Goal: Information Seeking & Learning: Check status

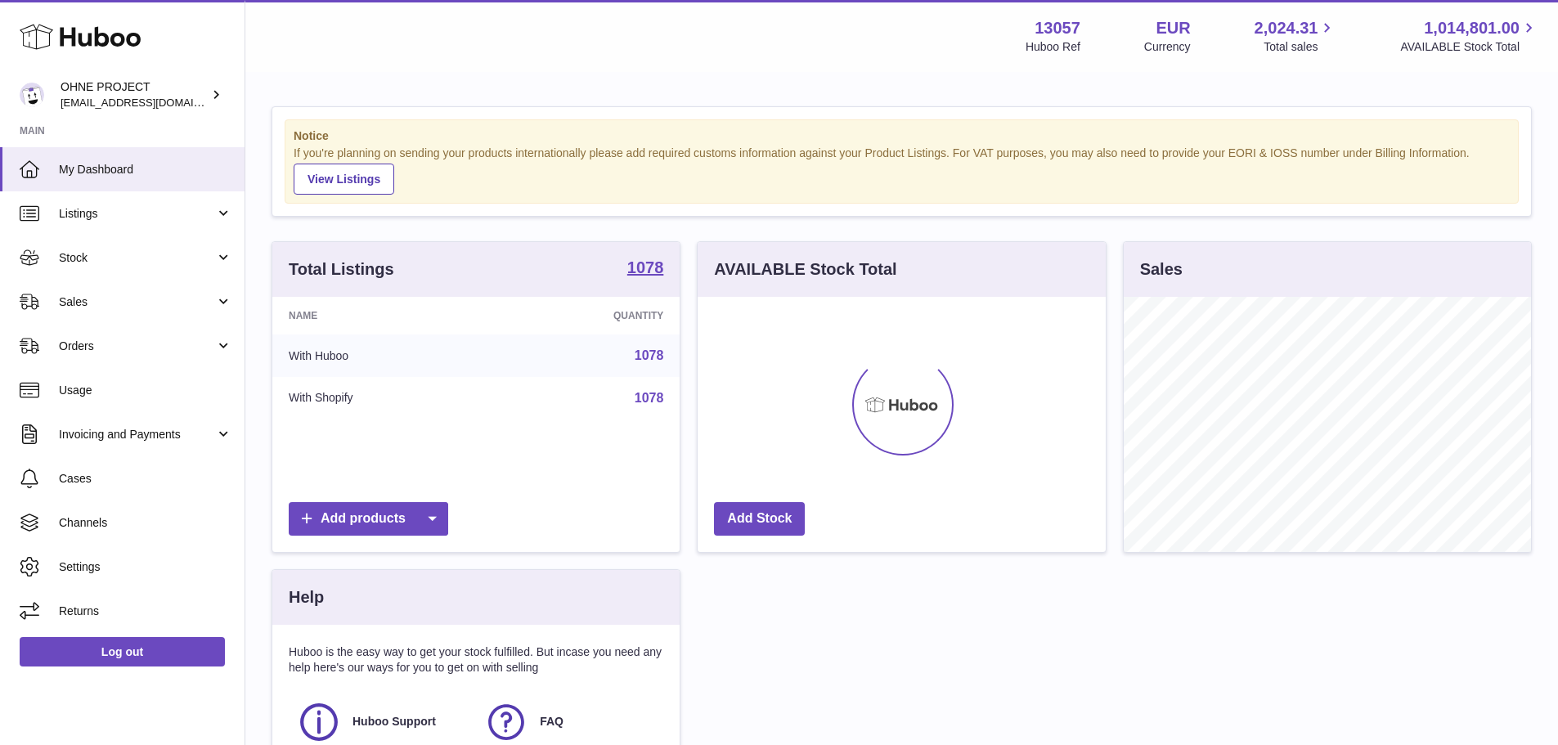
scroll to position [255, 408]
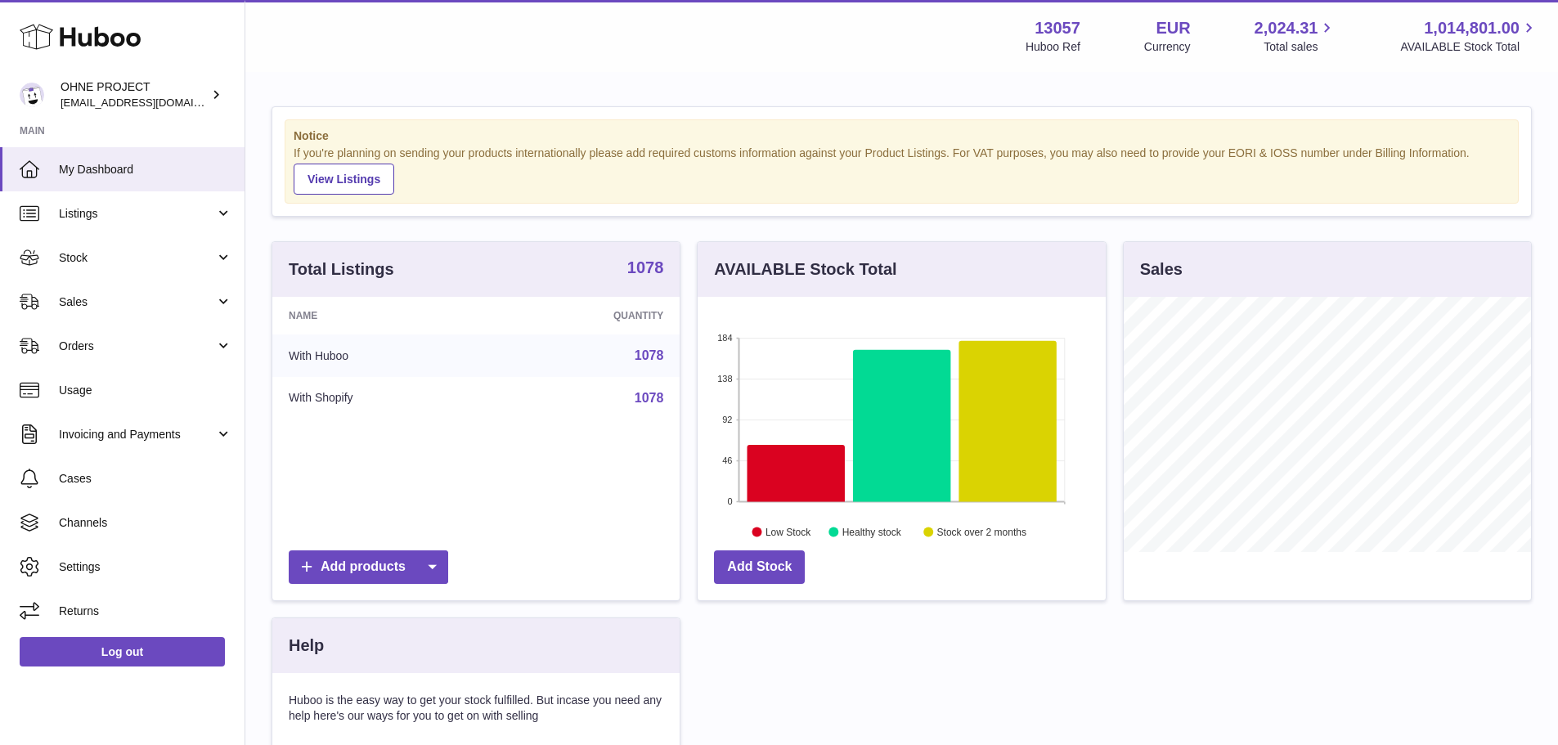
click at [636, 272] on strong "1078" at bounding box center [645, 267] width 37 height 16
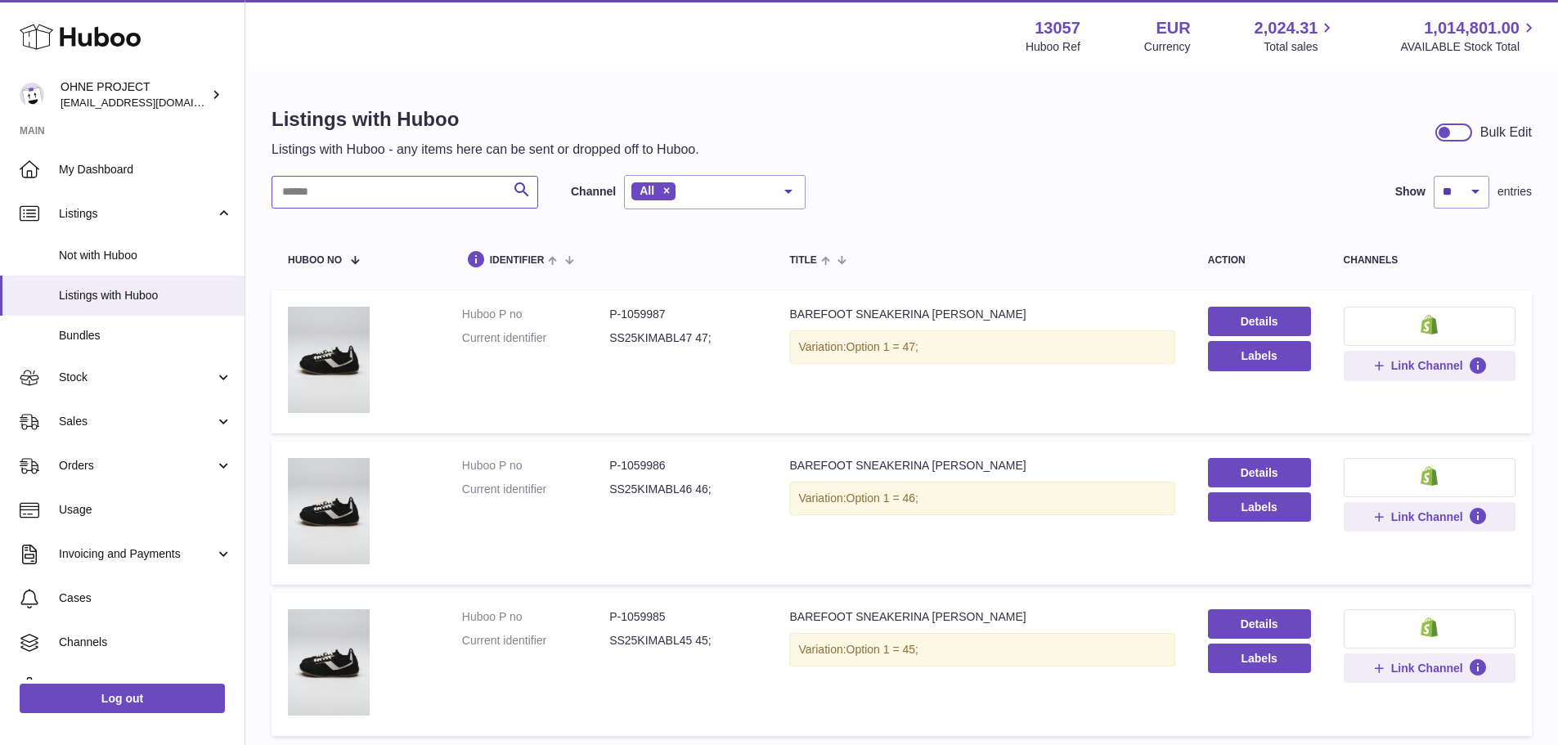
click at [430, 190] on input "text" at bounding box center [405, 192] width 267 height 33
click at [488, 202] on input "text" at bounding box center [405, 192] width 267 height 33
paste input "*******"
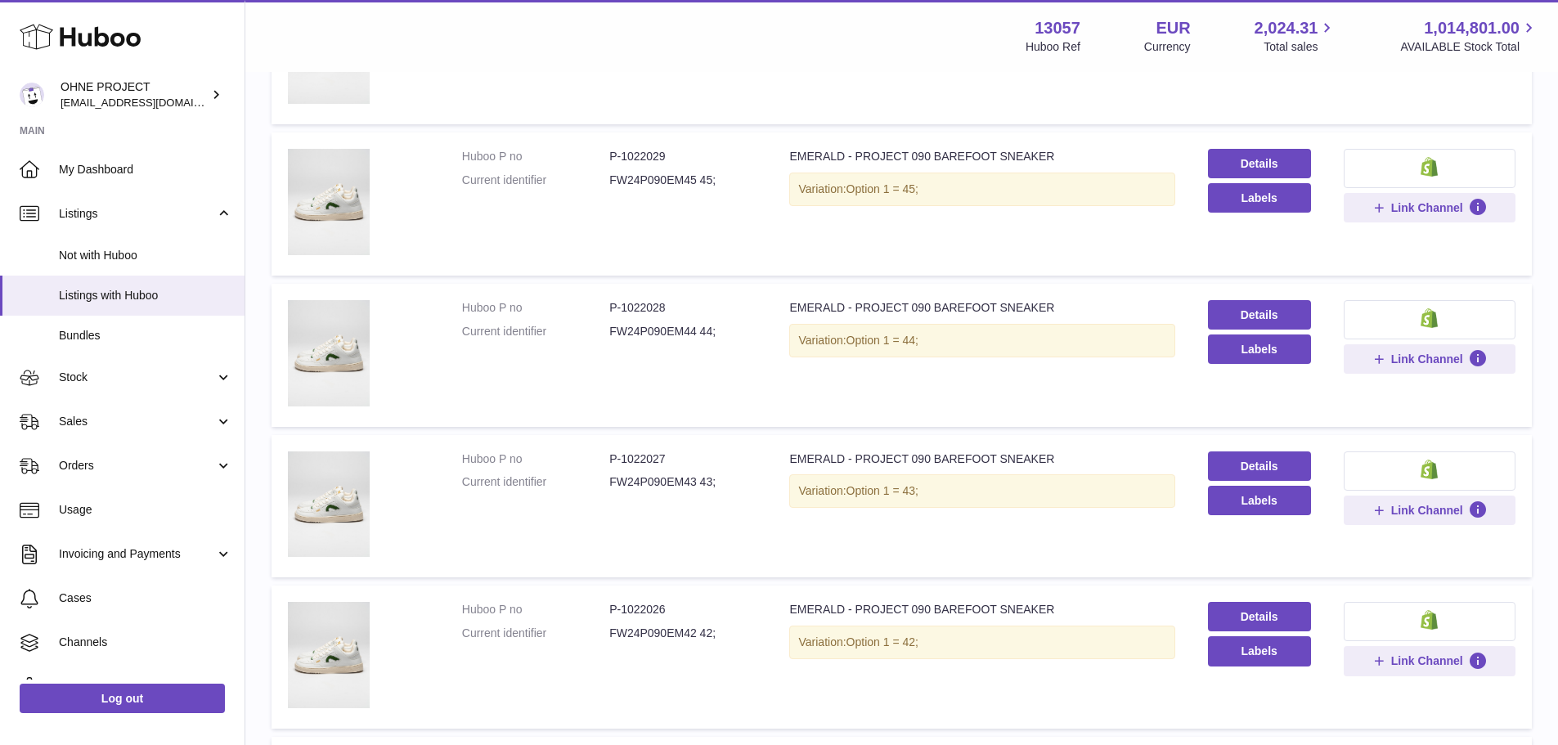
scroll to position [83, 0]
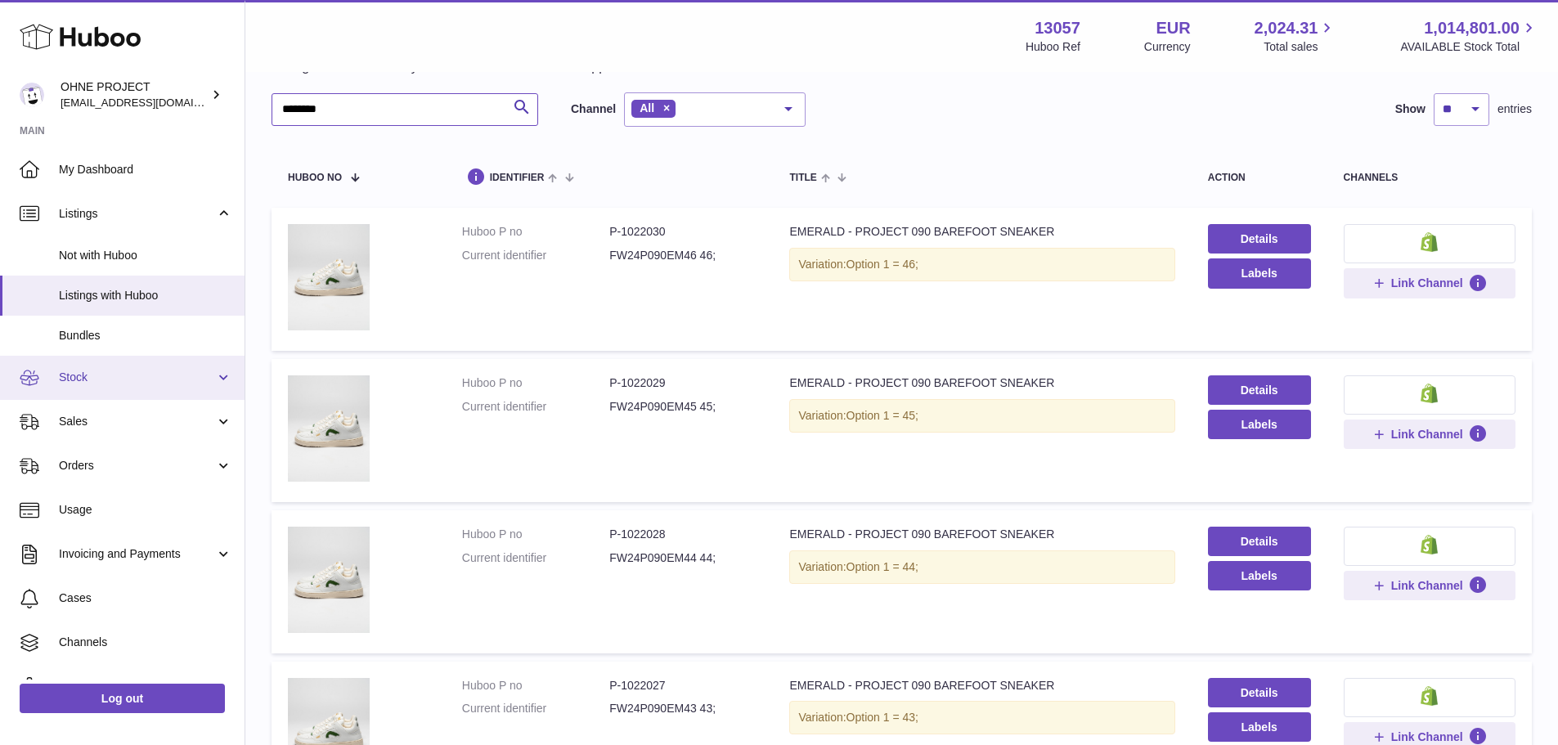
type input "*******"
click at [100, 378] on span "Stock" at bounding box center [137, 378] width 156 height 16
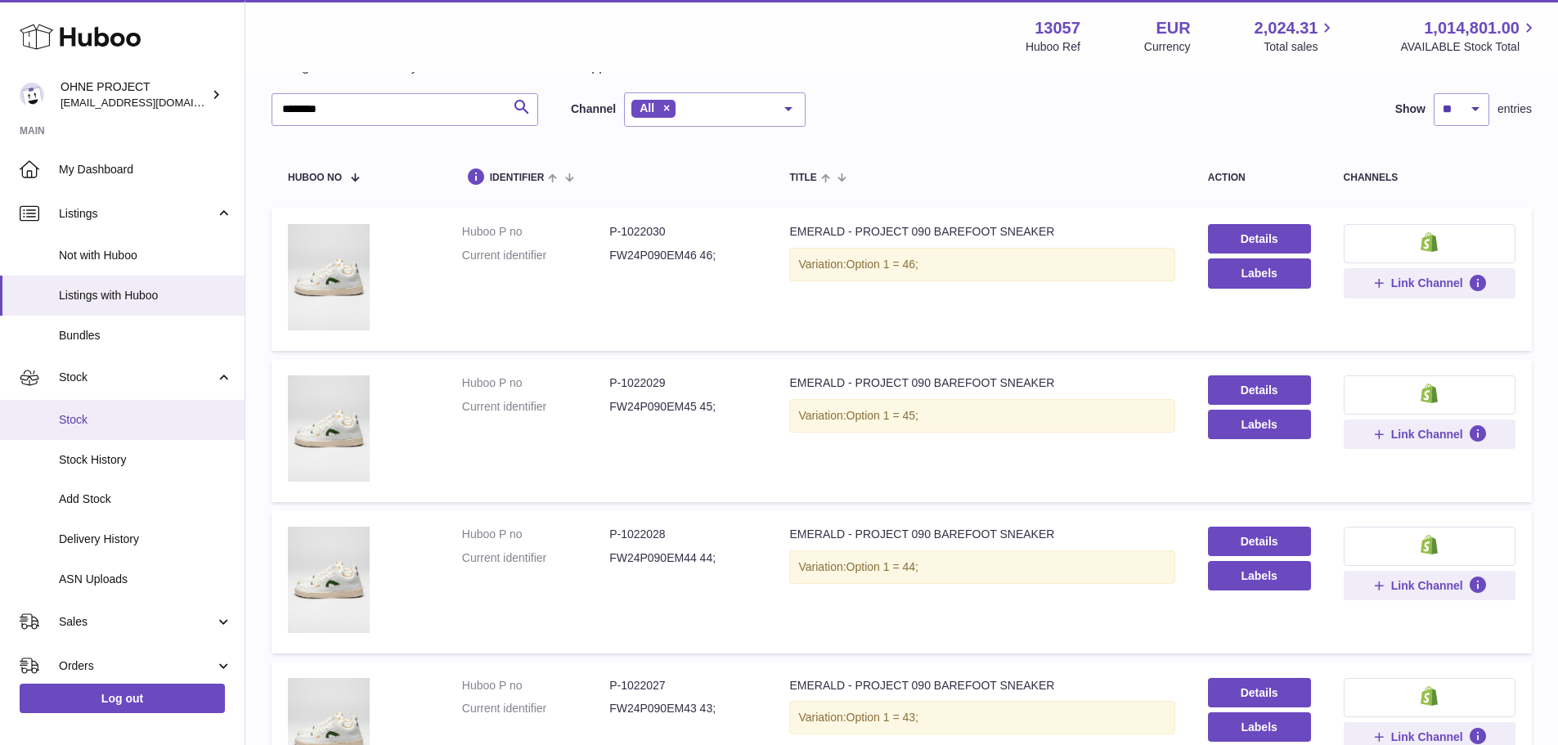
click at [100, 413] on span "Stock" at bounding box center [145, 420] width 173 height 16
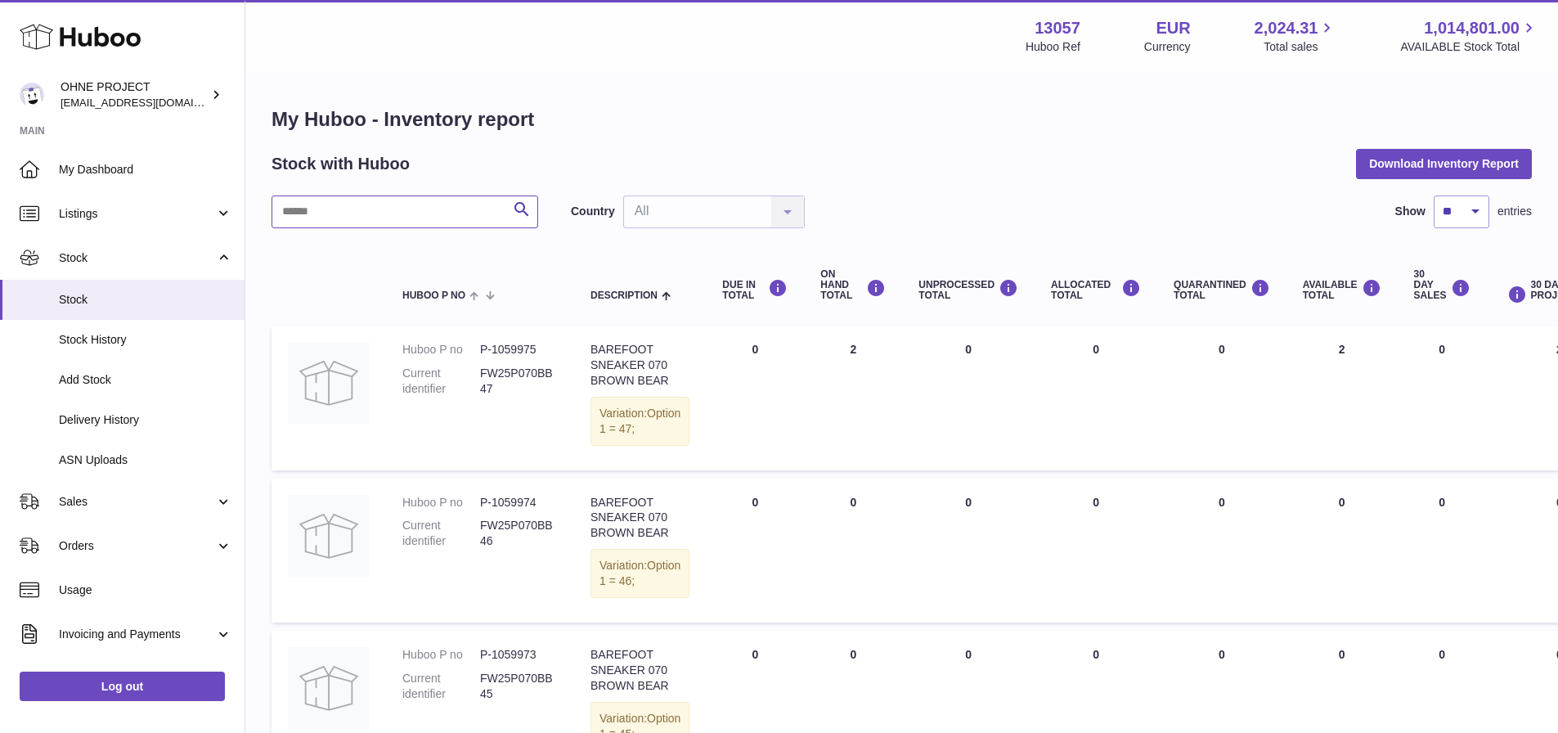
click at [373, 211] on input "text" at bounding box center [405, 212] width 267 height 33
paste input "*******"
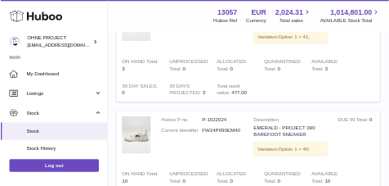
scroll to position [1597, 0]
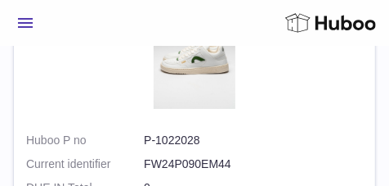
drag, startPoint x: 200, startPoint y: 122, endPoint x: 186, endPoint y: 2, distance: 121.1
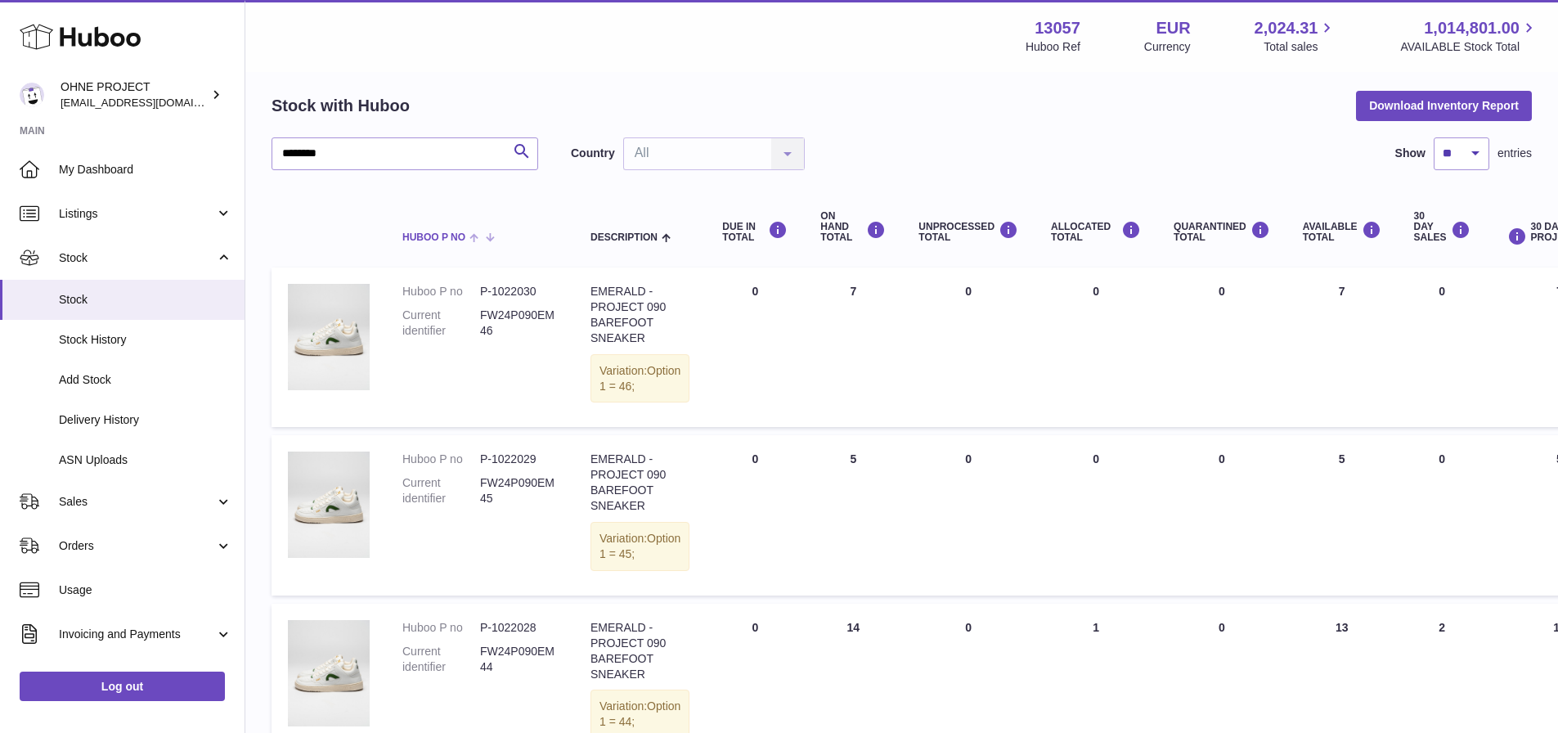
scroll to position [0, 0]
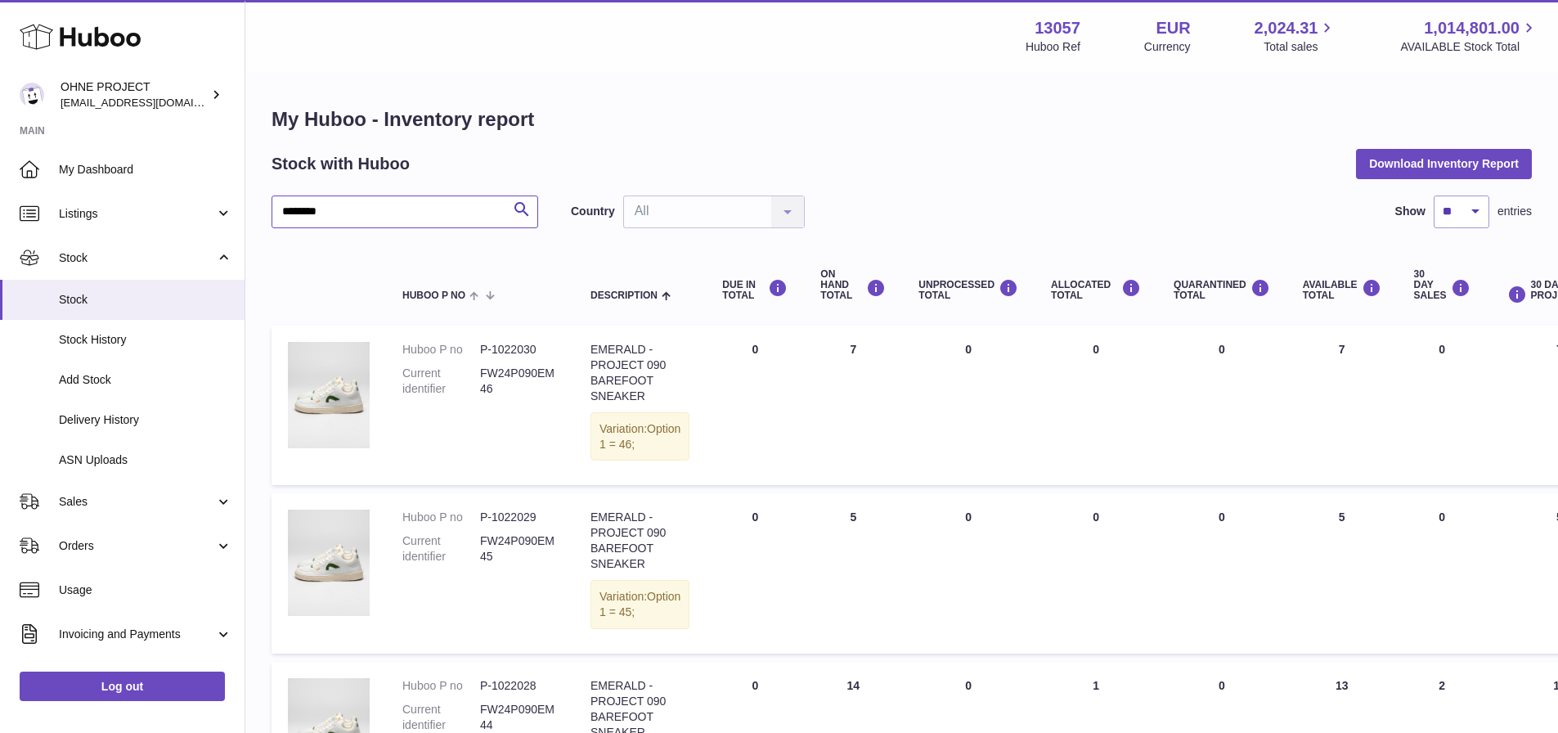
click at [446, 205] on input "*******" at bounding box center [405, 212] width 267 height 33
drag, startPoint x: 403, startPoint y: 208, endPoint x: 205, endPoint y: 222, distance: 198.5
paste input "*"
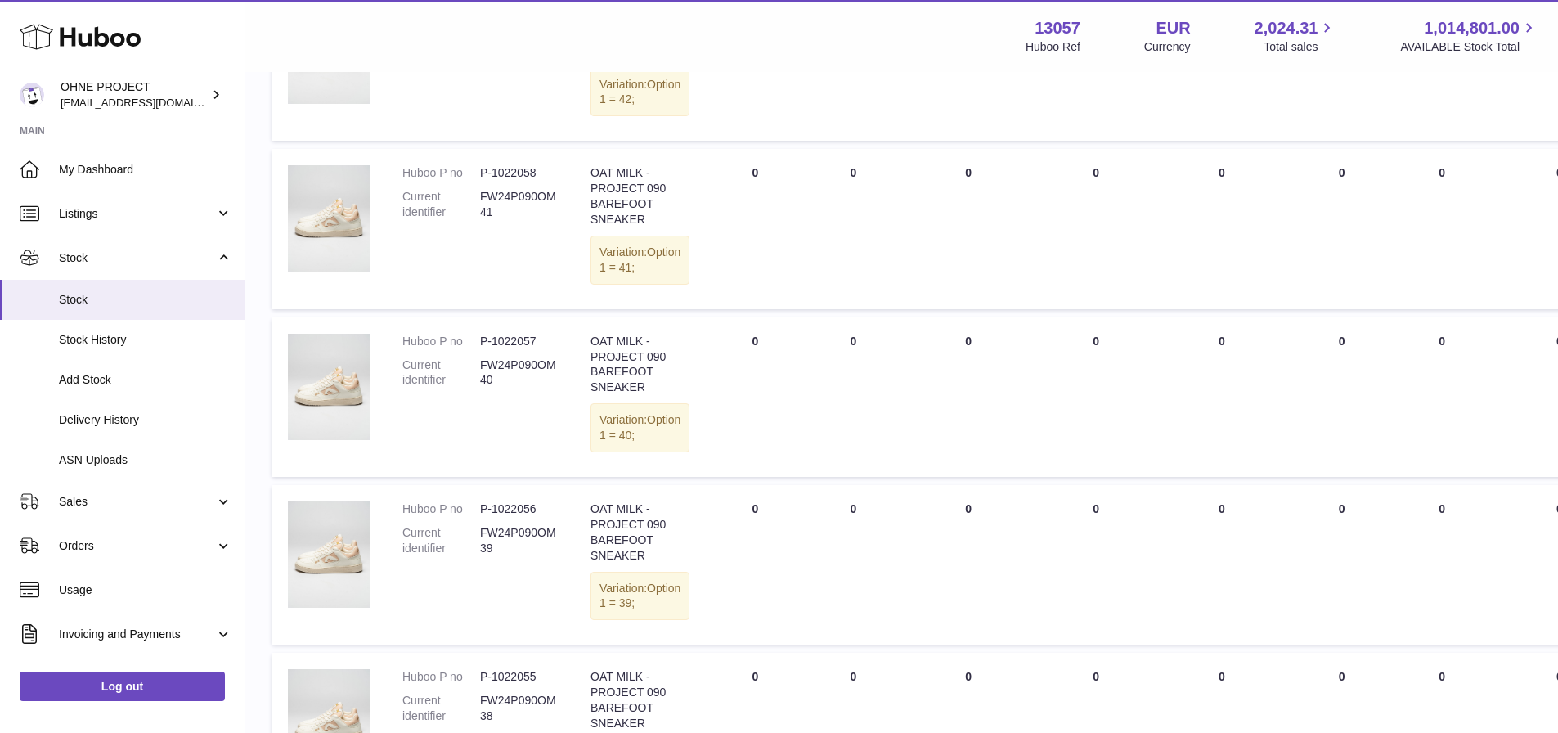
scroll to position [1582, 0]
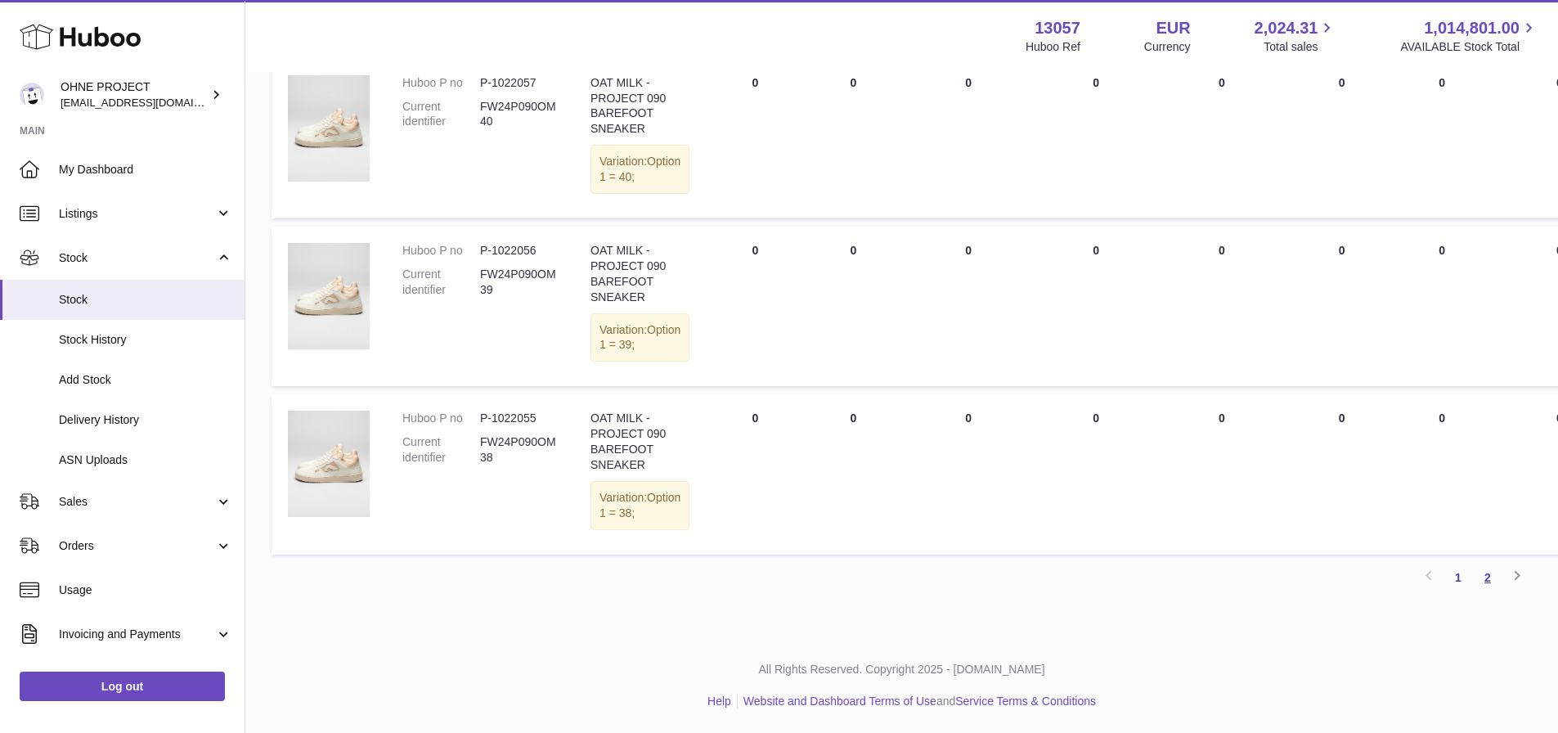
click at [1486, 577] on link "2" at bounding box center [1487, 577] width 29 height 29
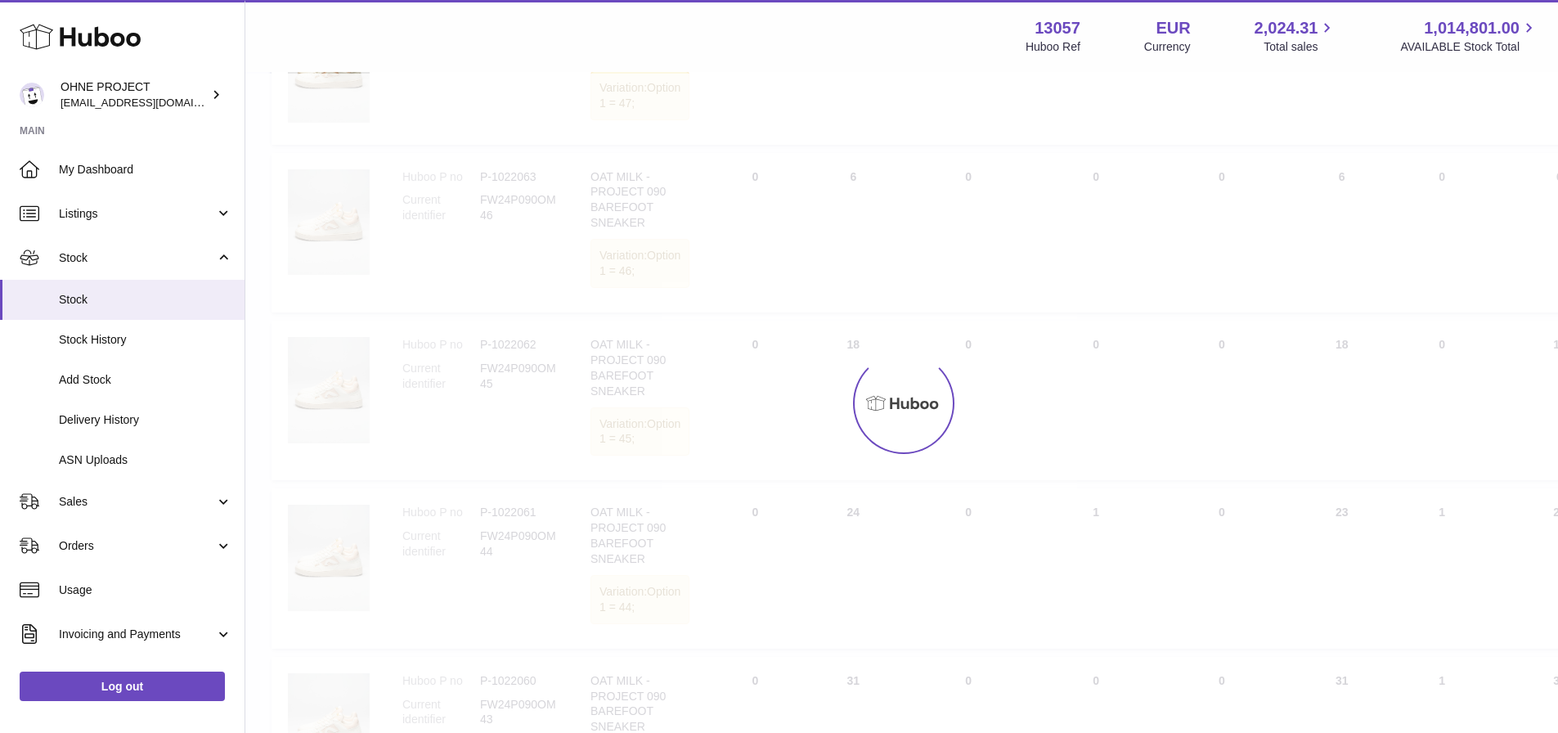
scroll to position [74, 0]
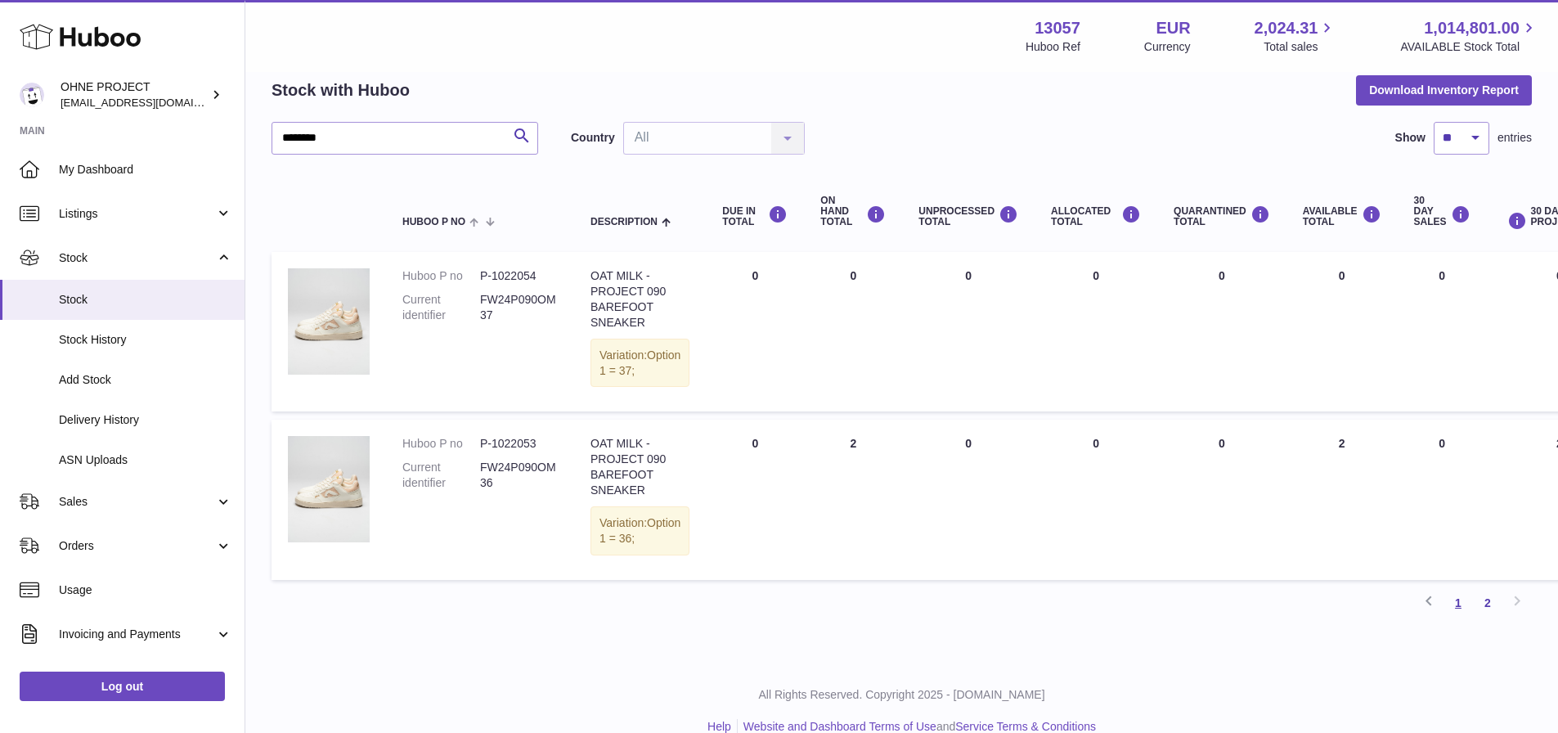
click at [1460, 618] on link "1" at bounding box center [1458, 602] width 29 height 29
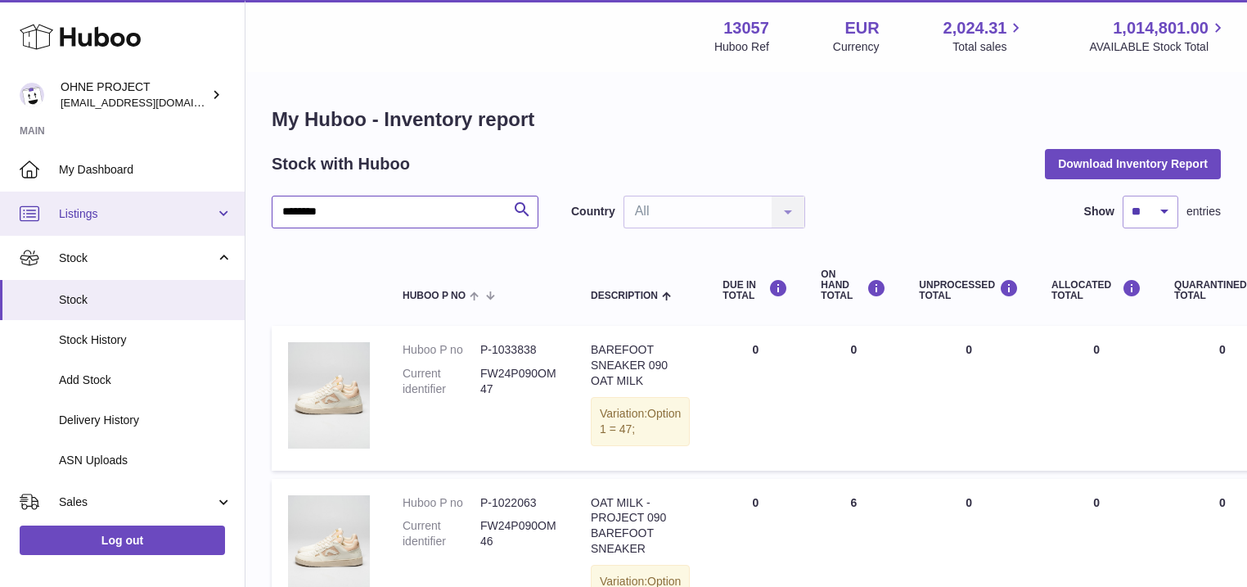
drag, startPoint x: 348, startPoint y: 223, endPoint x: 151, endPoint y: 231, distance: 197.3
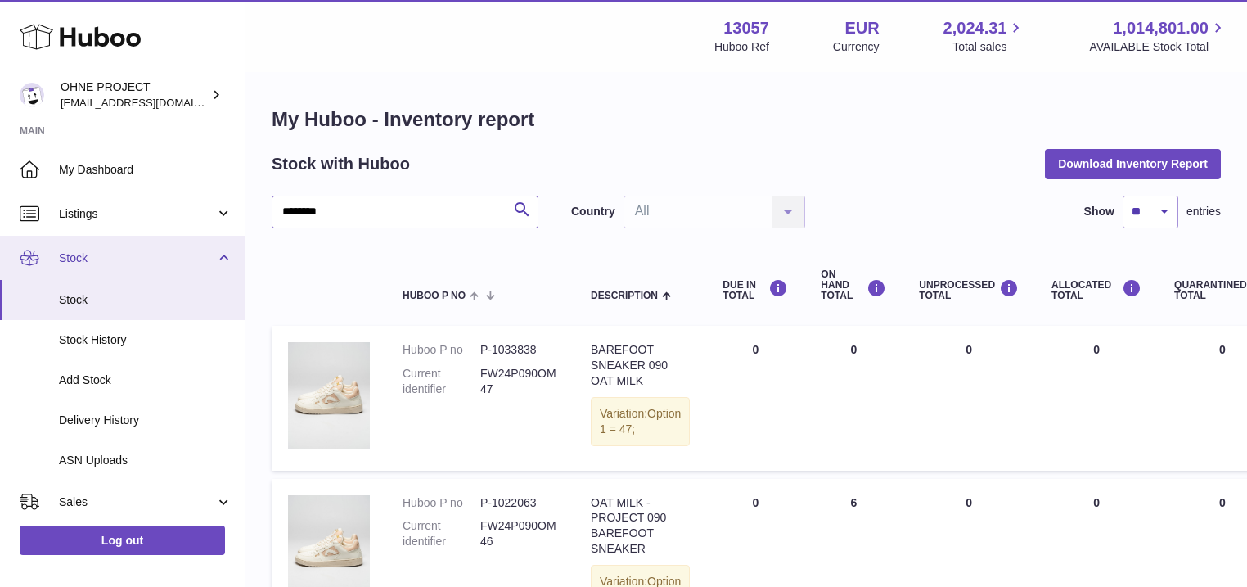
paste input "text"
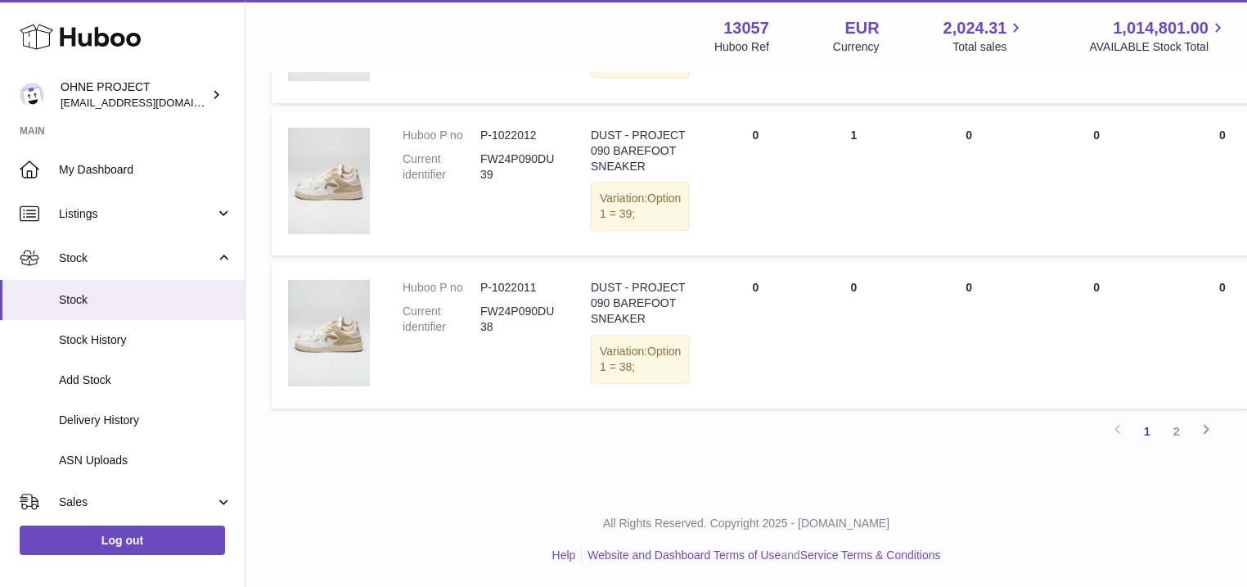
scroll to position [1722, 0]
click at [1176, 429] on link "2" at bounding box center [1176, 430] width 29 height 29
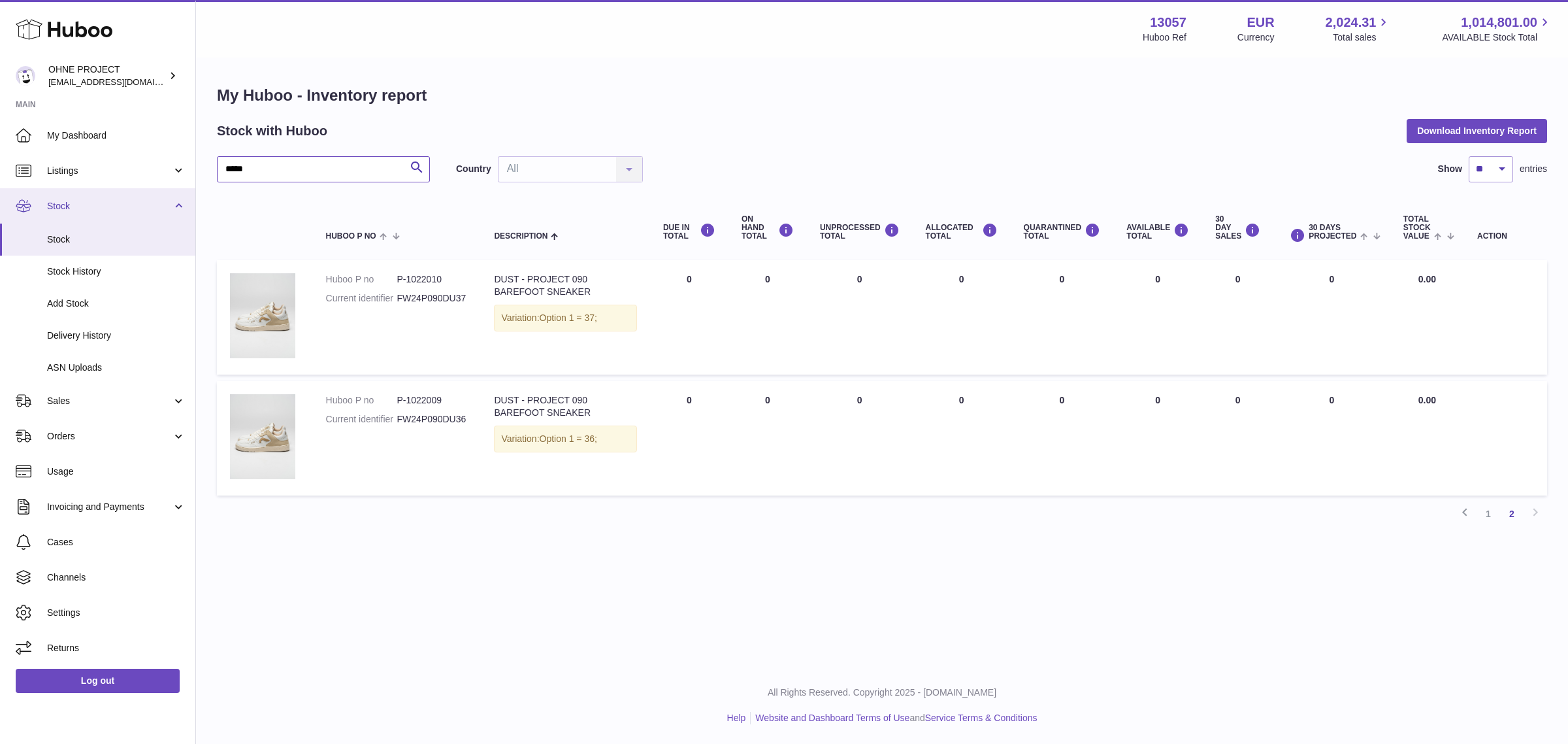
drag, startPoint x: 246, startPoint y: 171, endPoint x: 153, endPoint y: 192, distance: 95.3
click at [153, 192] on div "Huboo OHNE PROJECT [EMAIL_ADDRESS][DOMAIN_NAME] Main My Dashboard Listings Not …" at bounding box center [784, 372] width 1568 height 744
paste input "*********"
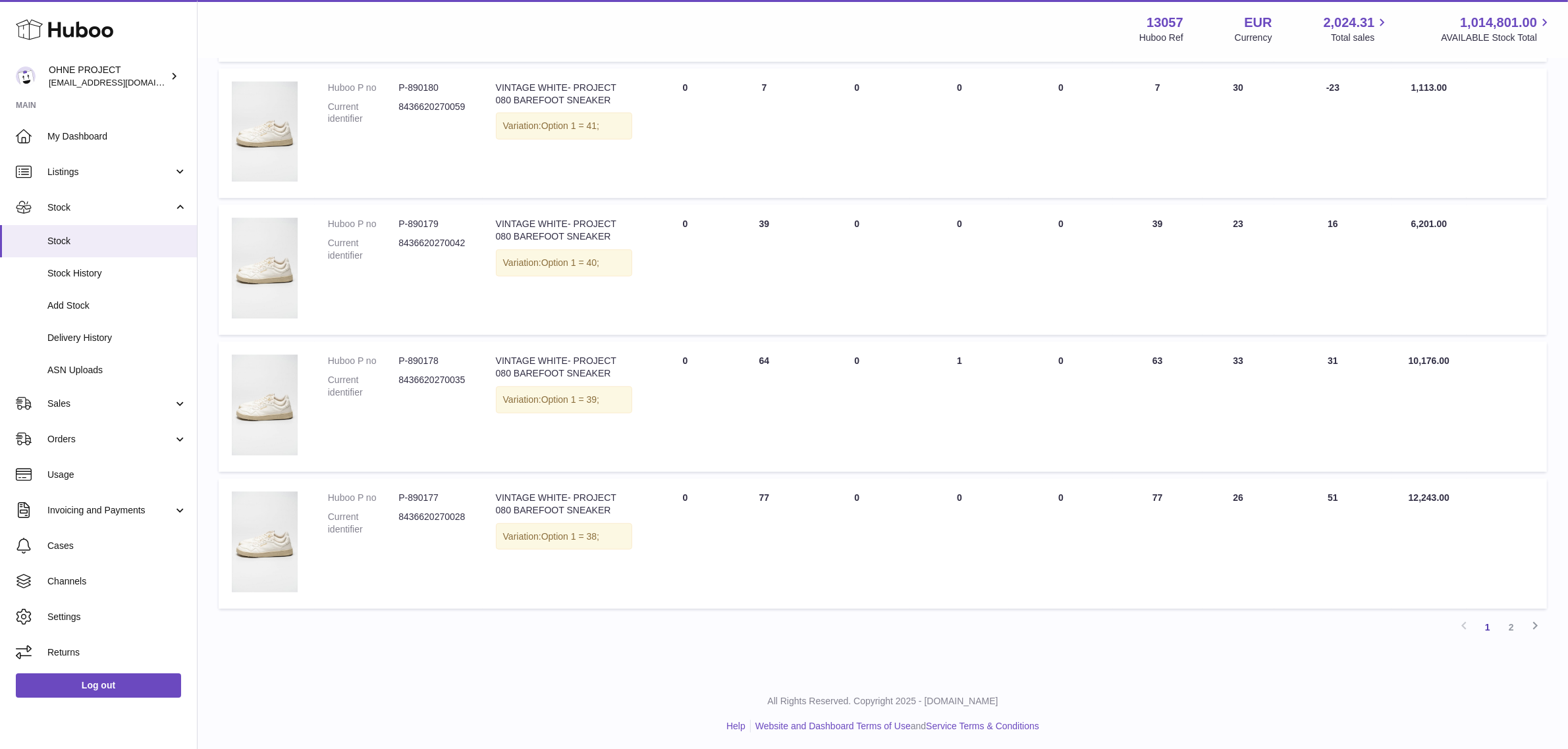
scroll to position [1017, 0]
type input "**********"
click at [1264, 599] on link "2" at bounding box center [1511, 623] width 23 height 23
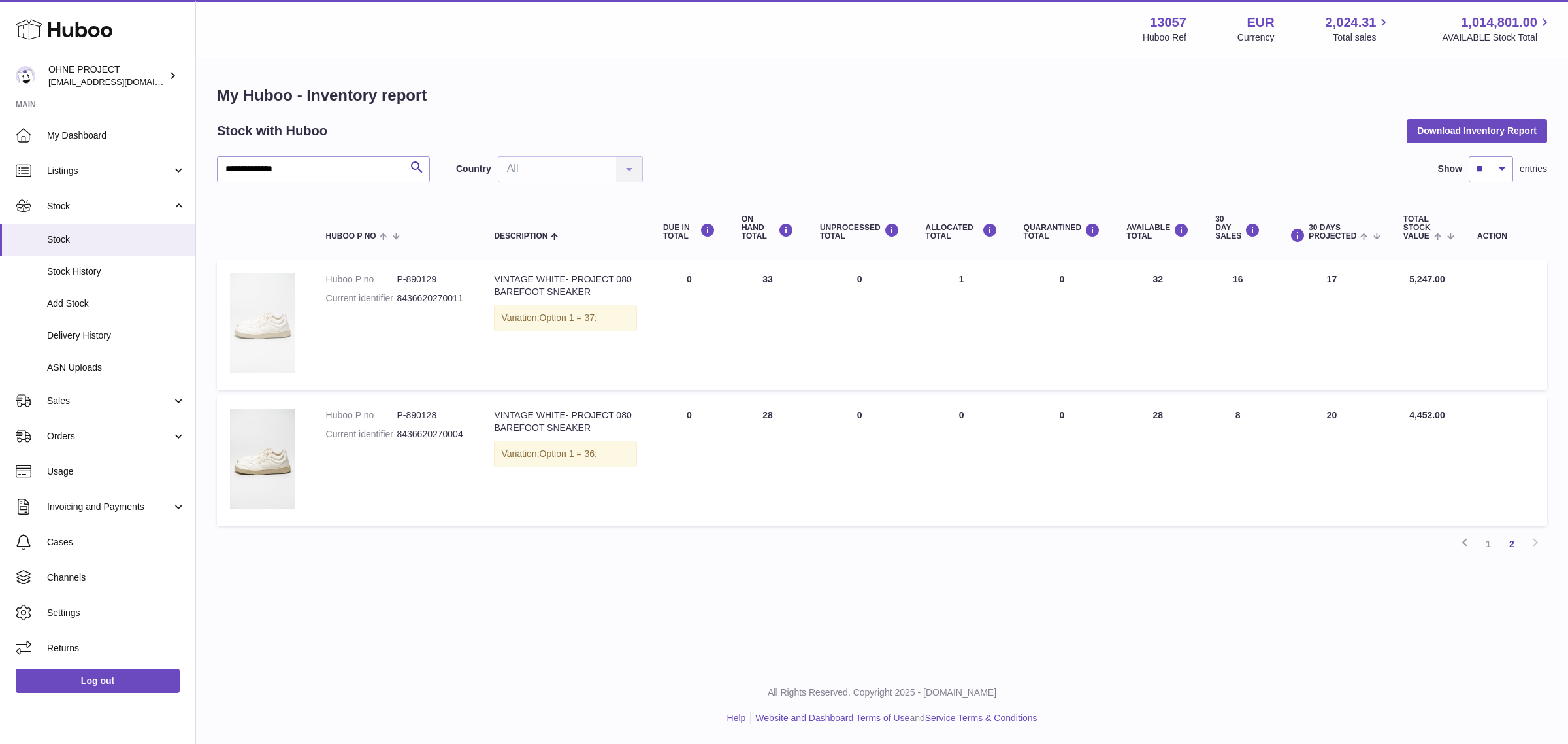
click at [270, 318] on img at bounding box center [263, 323] width 65 height 100
